Goal: Navigation & Orientation: Find specific page/section

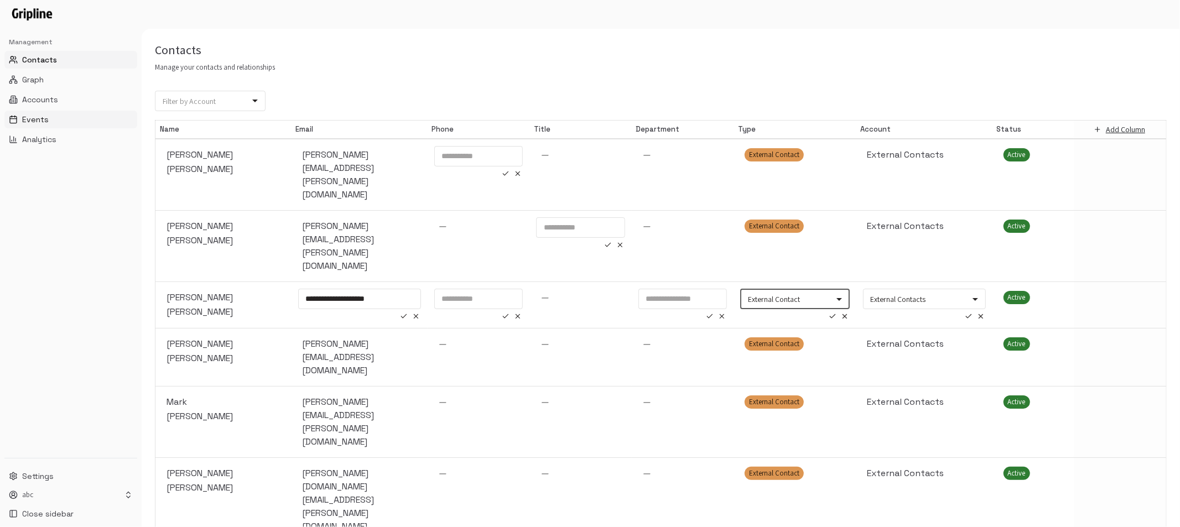
click at [47, 111] on button "Events" at bounding box center [70, 120] width 133 height 18
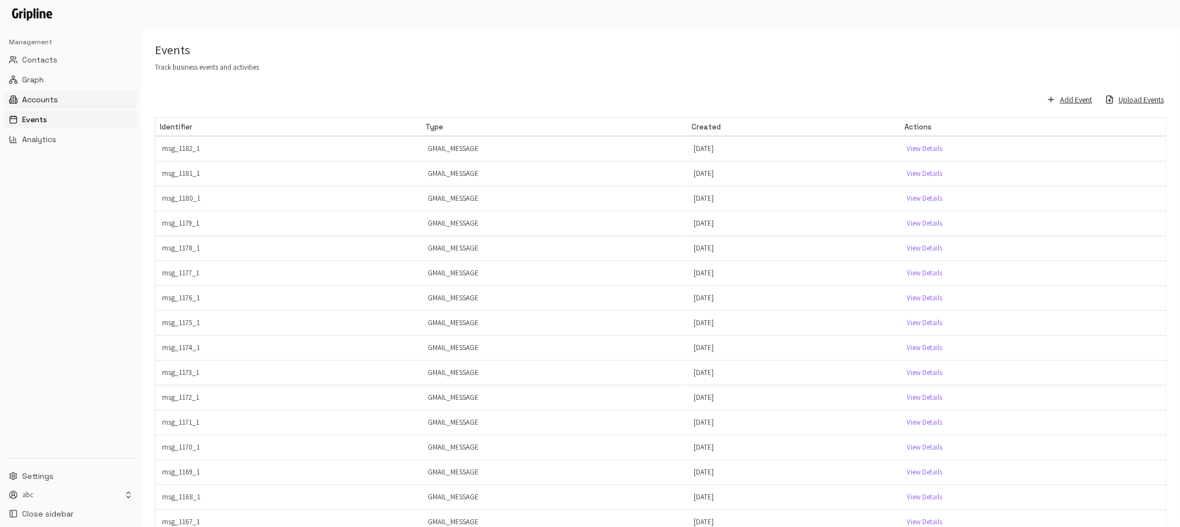
click at [61, 101] on button "Accounts" at bounding box center [70, 100] width 133 height 18
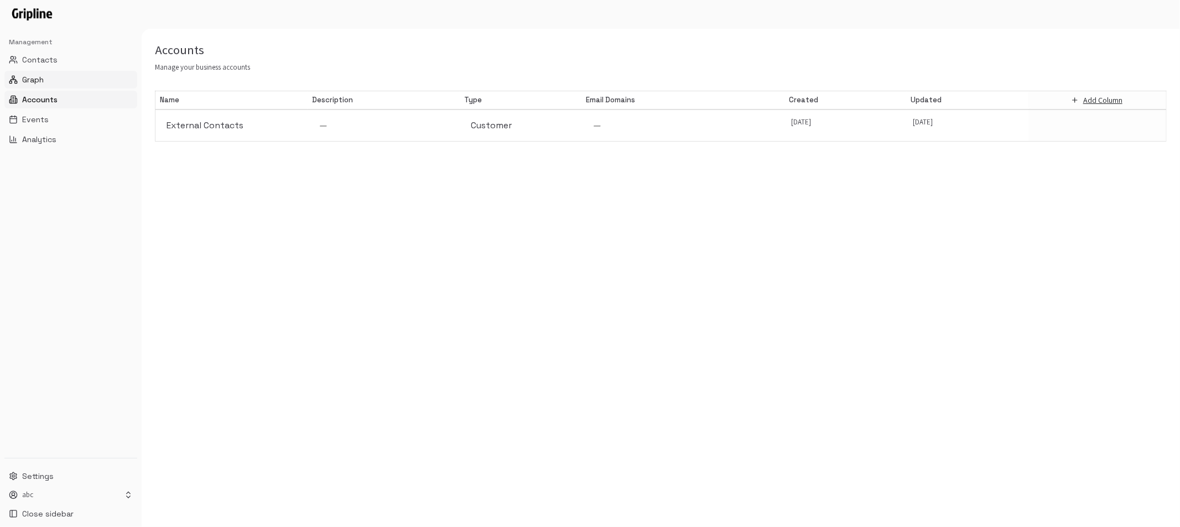
click at [49, 79] on button "Graph" at bounding box center [70, 80] width 133 height 18
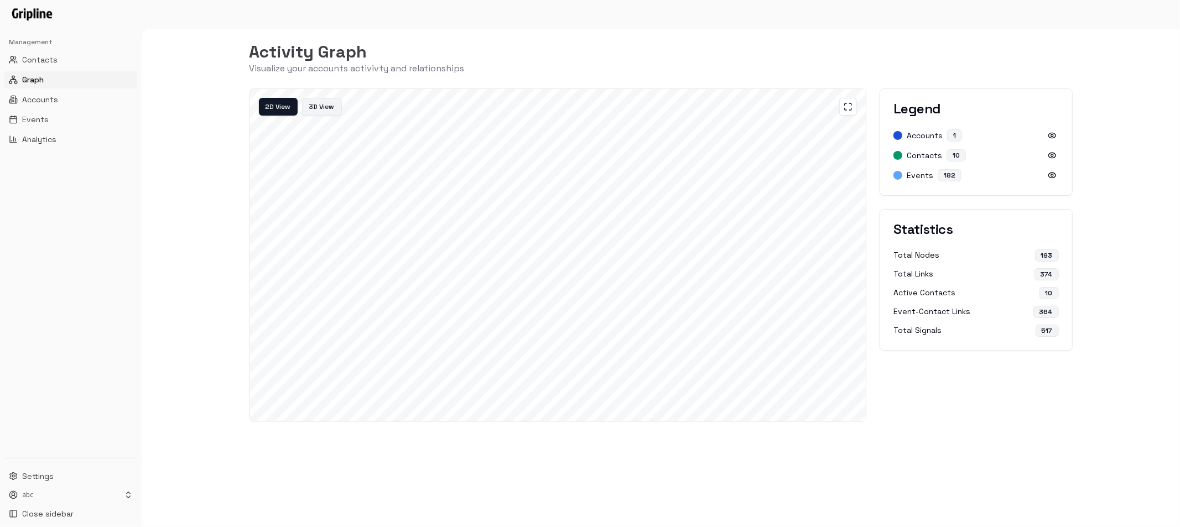
click at [326, 112] on button "3D View" at bounding box center [322, 107] width 40 height 18
click at [277, 109] on button "2D View" at bounding box center [279, 107] width 40 height 18
click at [82, 496] on html "Management Contacts Graph Accounts Events Analytics Settings abc Close sidebar …" at bounding box center [590, 263] width 1180 height 527
click at [128, 356] on html "Management Contacts Graph Accounts Events Analytics Settings abc Close sidebar …" at bounding box center [590, 263] width 1180 height 527
click at [38, 74] on span "Graph" at bounding box center [33, 79] width 22 height 11
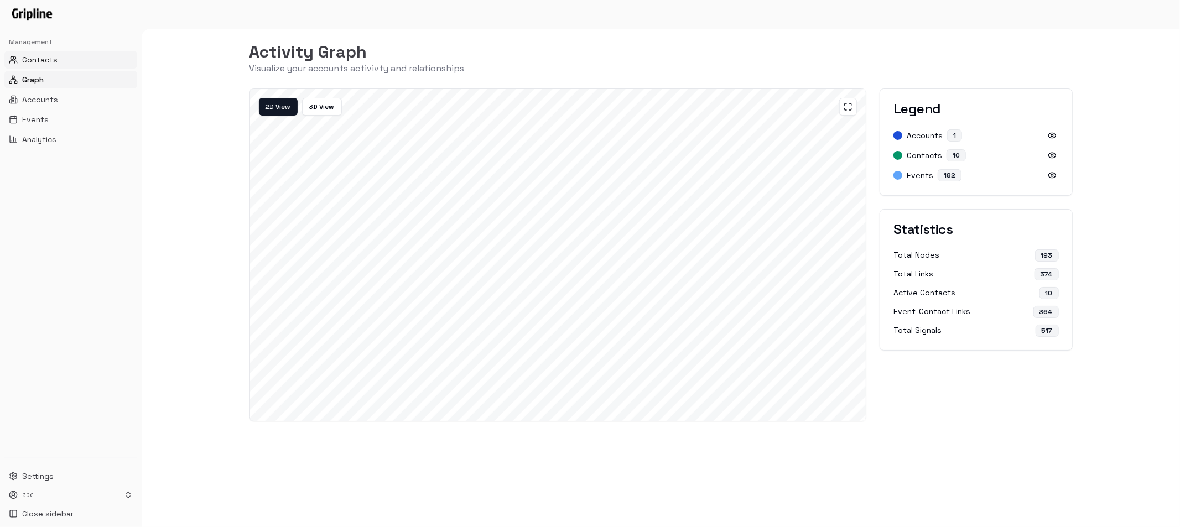
click at [40, 59] on span "Contacts" at bounding box center [39, 59] width 35 height 11
